Goal: Task Accomplishment & Management: Manage account settings

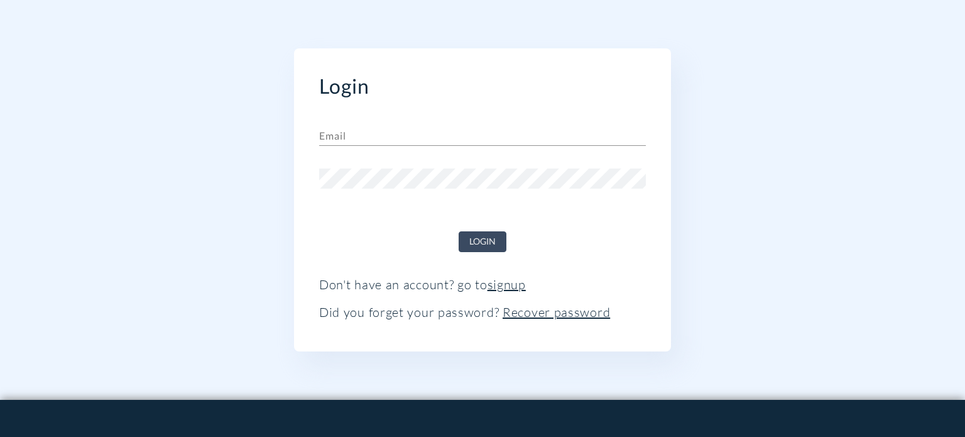
click at [372, 140] on input "text" at bounding box center [482, 136] width 327 height 20
paste input "[DOMAIN_NAME]"
type input "[DOMAIN_NAME]"
paste input "[EMAIL_ADDRESS][DOMAIN_NAME]"
type input "[EMAIL_ADDRESS][DOMAIN_NAME]"
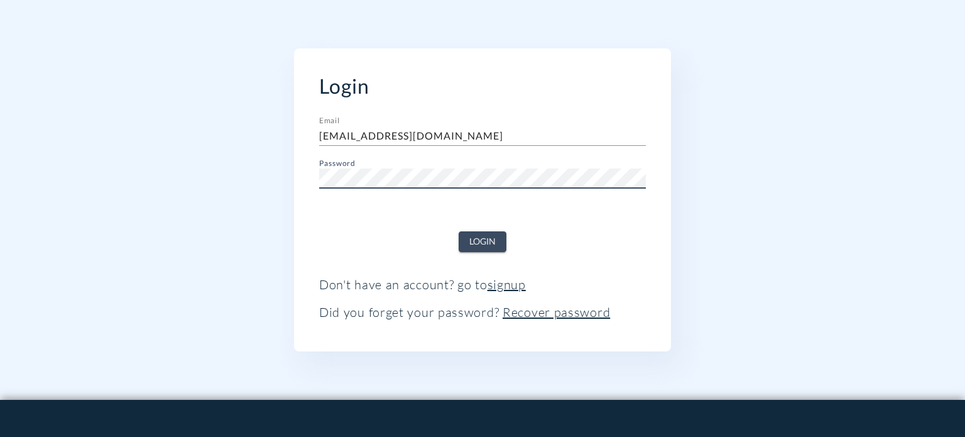
click at [477, 236] on span "Login" at bounding box center [482, 242] width 26 height 16
click at [489, 237] on div "Loading..." at bounding box center [482, 236] width 327 height 31
click at [460, 212] on div at bounding box center [482, 211] width 327 height 20
click at [459, 129] on input "[EMAIL_ADDRESS][DOMAIN_NAME]" at bounding box center [482, 136] width 327 height 20
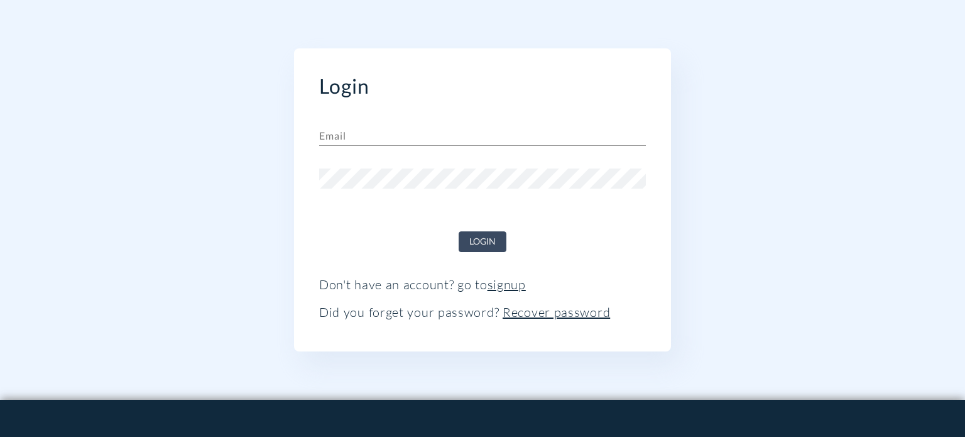
click at [441, 144] on form "Email Password Login Don't have an account? go to signup Did you forget your pa…" at bounding box center [482, 218] width 327 height 204
click at [441, 138] on input "text" at bounding box center [482, 136] width 327 height 20
paste input "[EMAIL_ADDRESS][DOMAIN_NAME]"
type input "[EMAIL_ADDRESS][DOMAIN_NAME]"
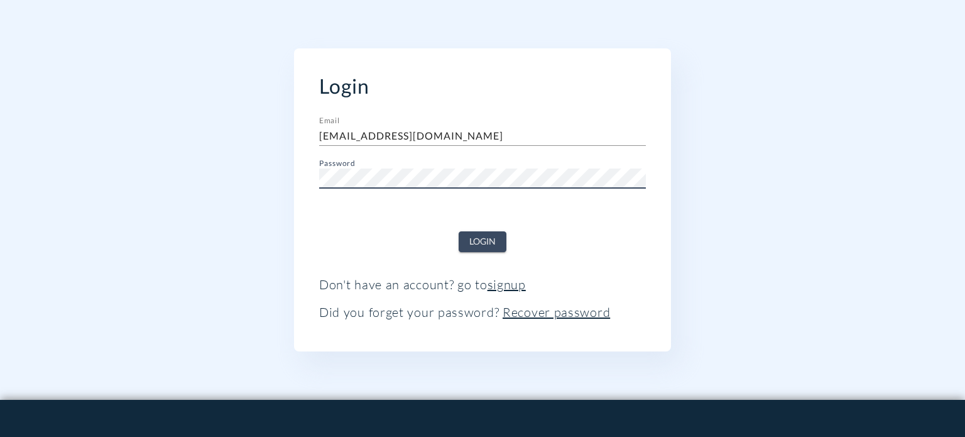
click at [489, 241] on span "Login" at bounding box center [482, 242] width 26 height 16
click at [489, 241] on div "Loading..." at bounding box center [482, 236] width 327 height 31
click at [450, 124] on div "Email ppiehllu@enantiomail.ru" at bounding box center [482, 131] width 327 height 30
click at [450, 126] on input "[EMAIL_ADDRESS][DOMAIN_NAME]" at bounding box center [482, 136] width 327 height 20
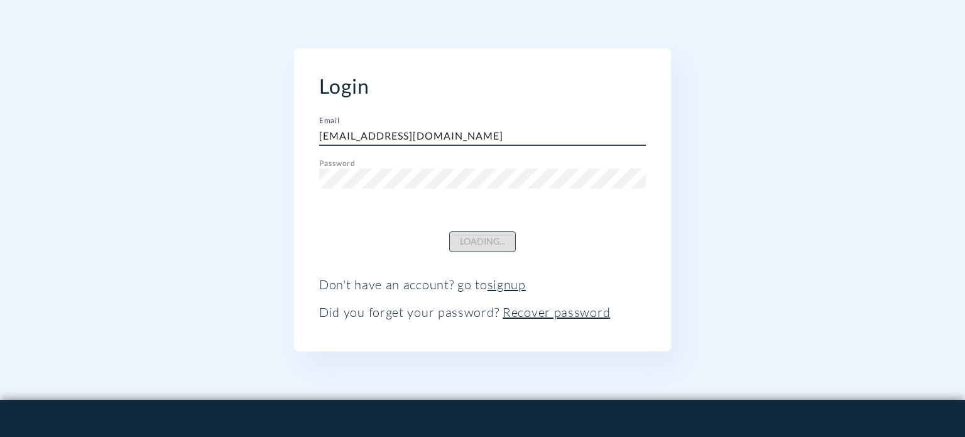
click at [450, 126] on input "[EMAIL_ADDRESS][DOMAIN_NAME]" at bounding box center [482, 136] width 327 height 20
